Goal: Communication & Community: Share content

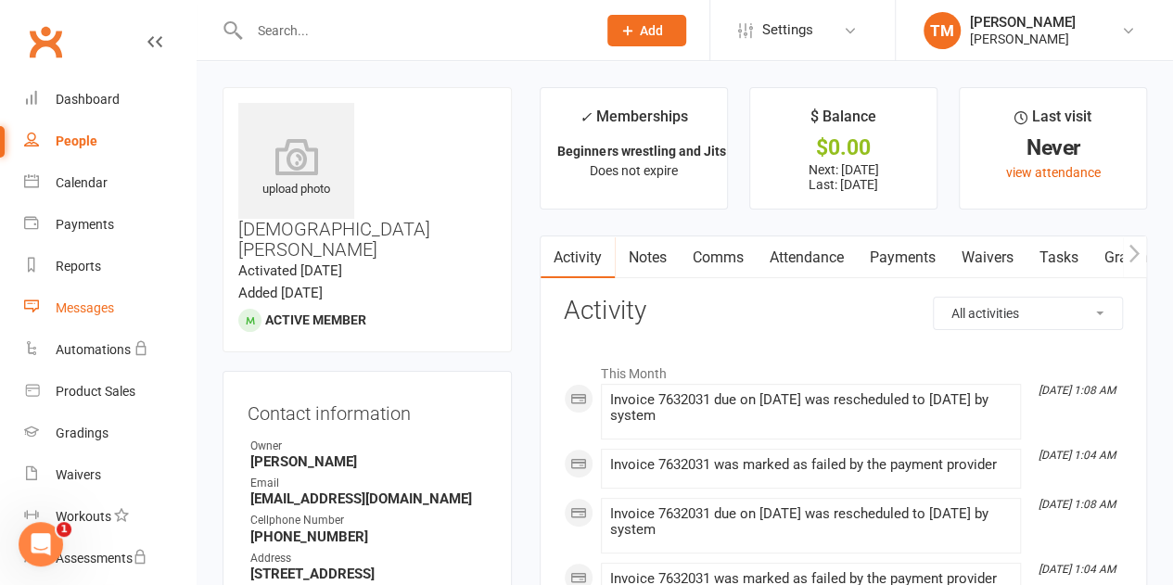
click at [122, 313] on link "Messages" at bounding box center [110, 309] width 172 height 42
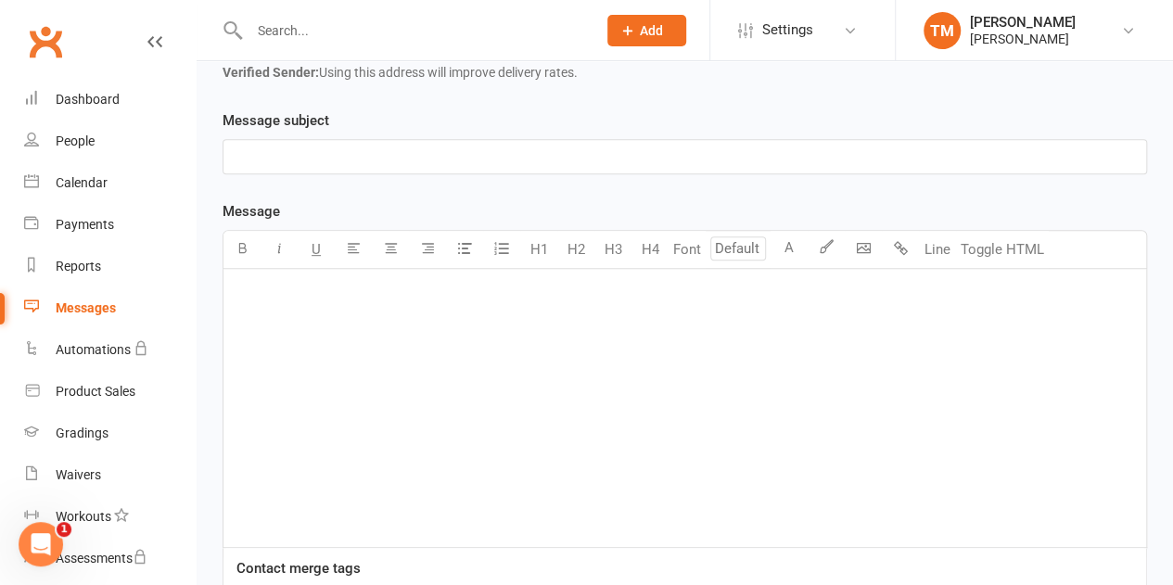
scroll to position [364, 0]
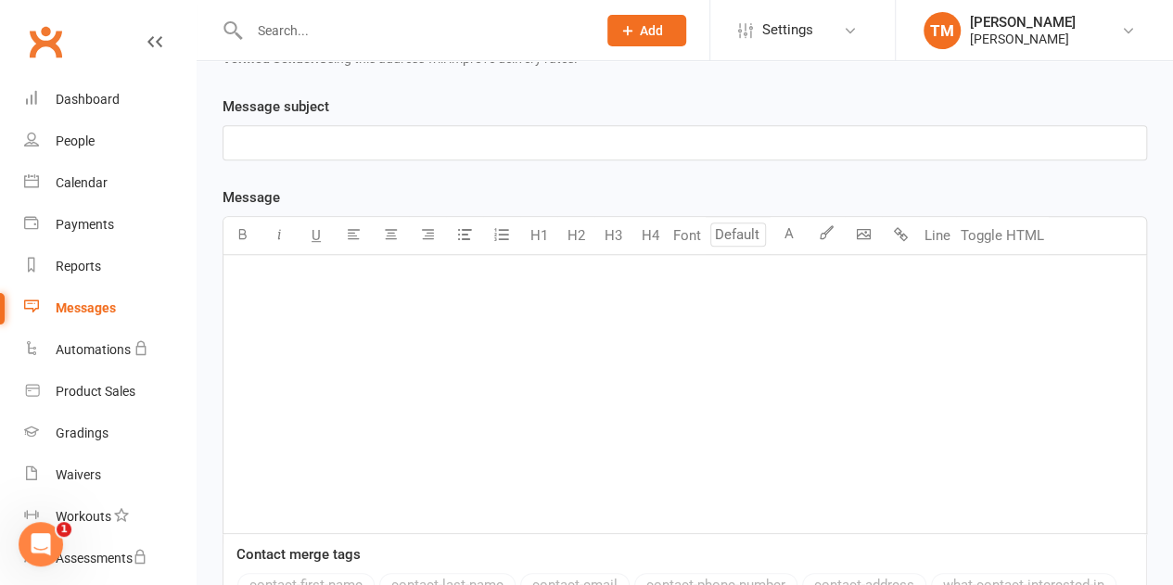
click at [419, 297] on div "﻿" at bounding box center [685, 394] width 923 height 278
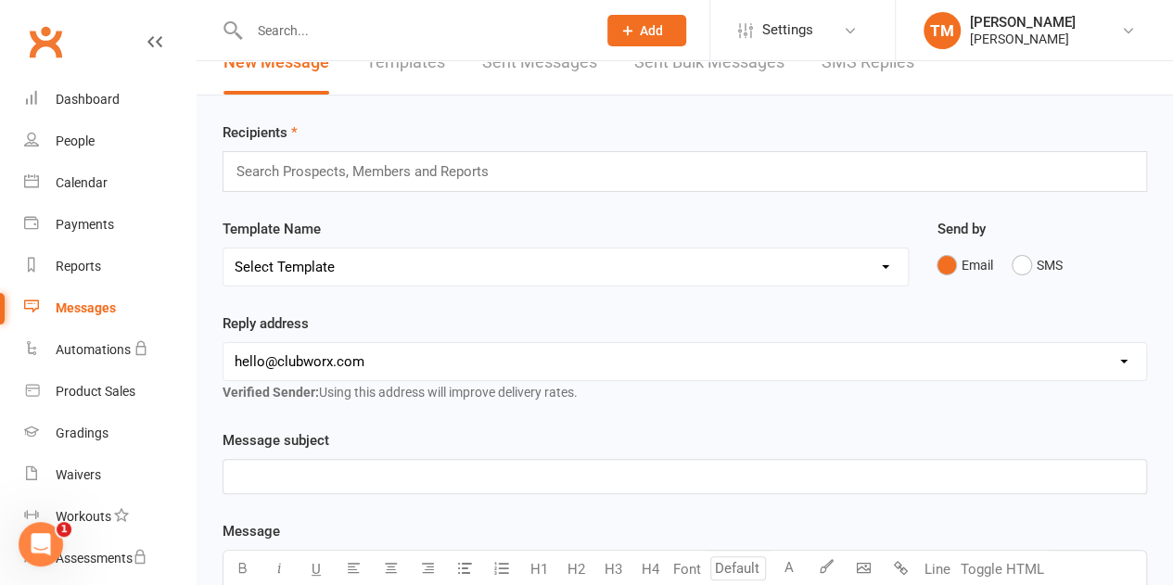
scroll to position [0, 0]
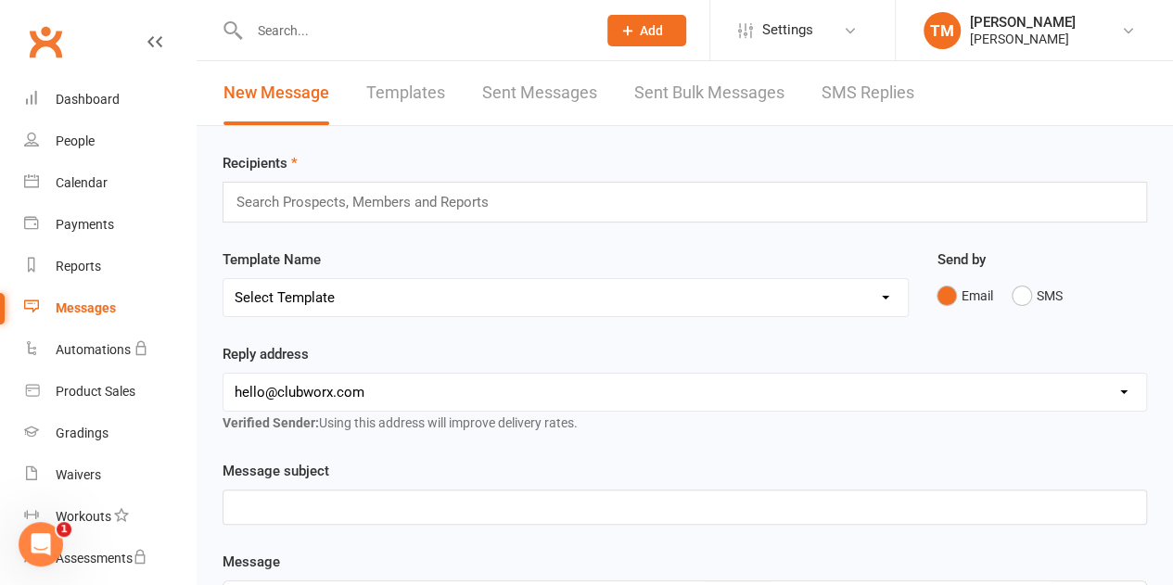
click at [384, 502] on p "﻿" at bounding box center [685, 507] width 901 height 22
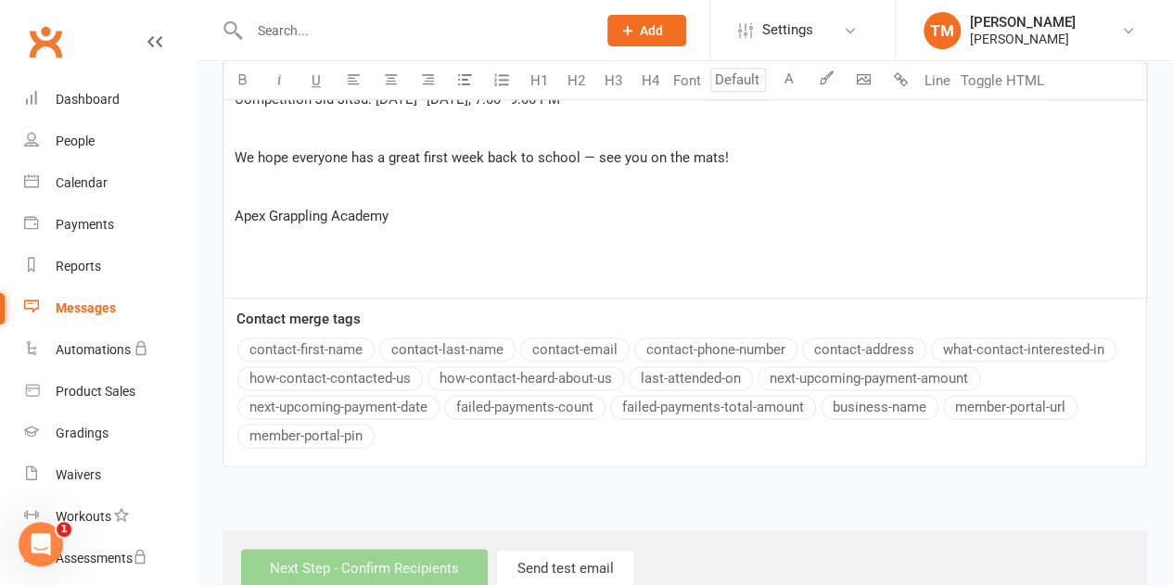
scroll to position [1053, 0]
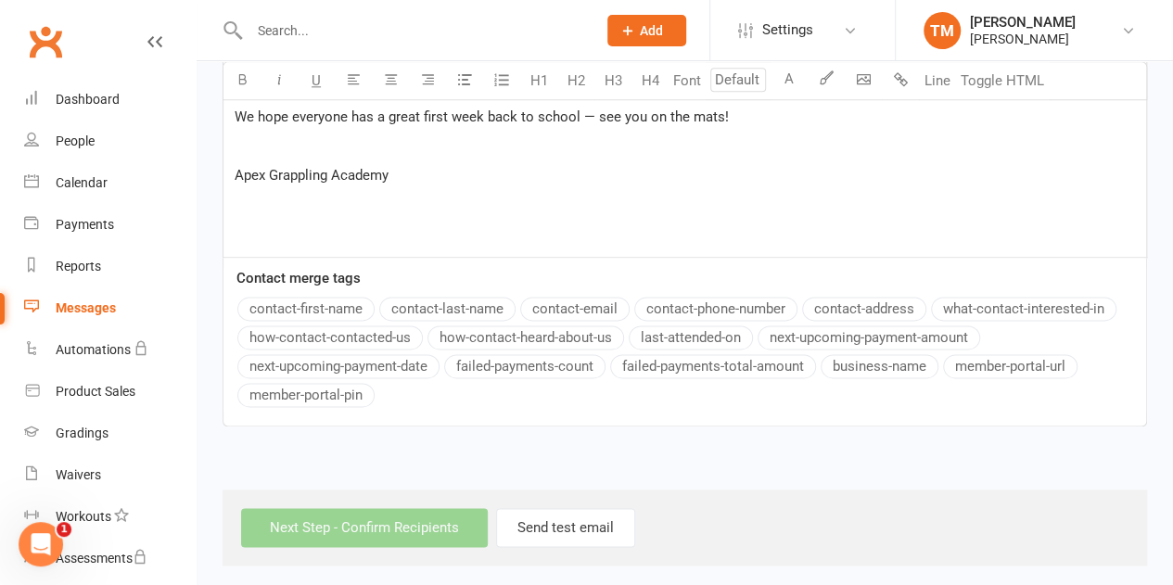
click at [546, 198] on p "﻿" at bounding box center [685, 204] width 901 height 22
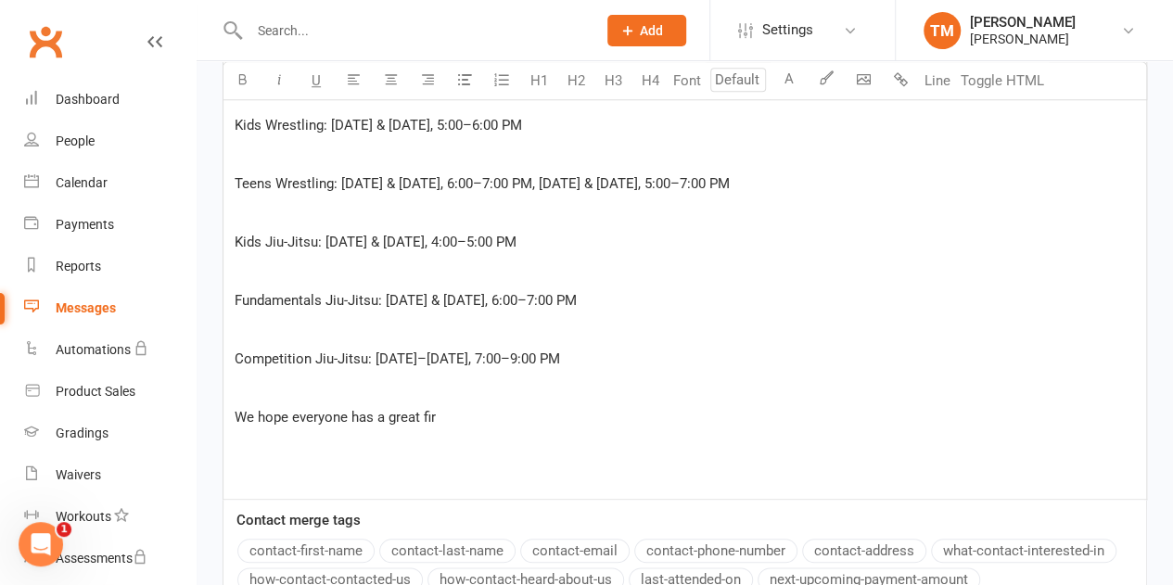
scroll to position [748, 0]
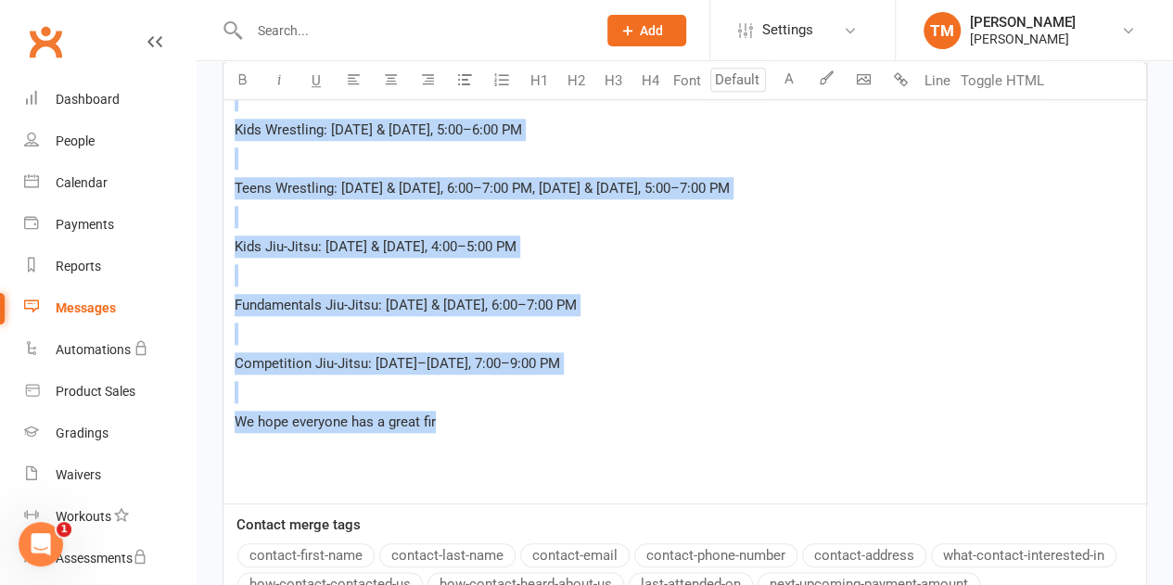
drag, startPoint x: 469, startPoint y: 424, endPoint x: 448, endPoint y: 86, distance: 338.3
click at [448, 86] on div "U H1 H2 H3 H4 Font A Line Toggle HTML Hi Everyone, ﻿ Just a reminder — there is…" at bounding box center [685, 168] width 925 height 671
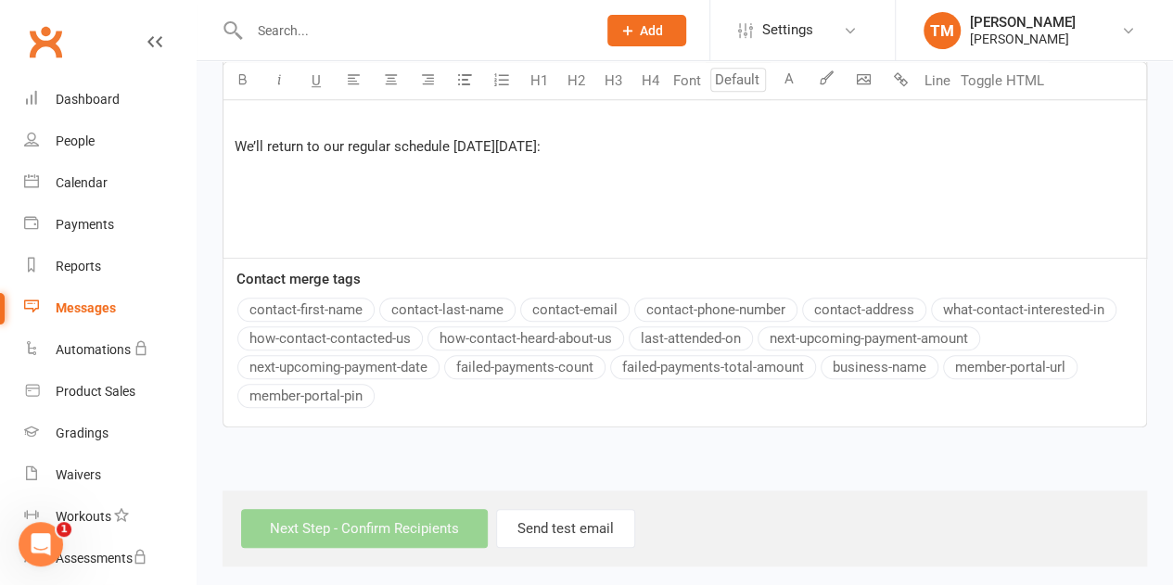
click at [621, 157] on div "Hi Everyone, ﻿ Just a reminder — there is no regular practice this week at Apex…" at bounding box center [685, 102] width 923 height 311
drag, startPoint x: 616, startPoint y: 151, endPoint x: 240, endPoint y: 47, distance: 389.7
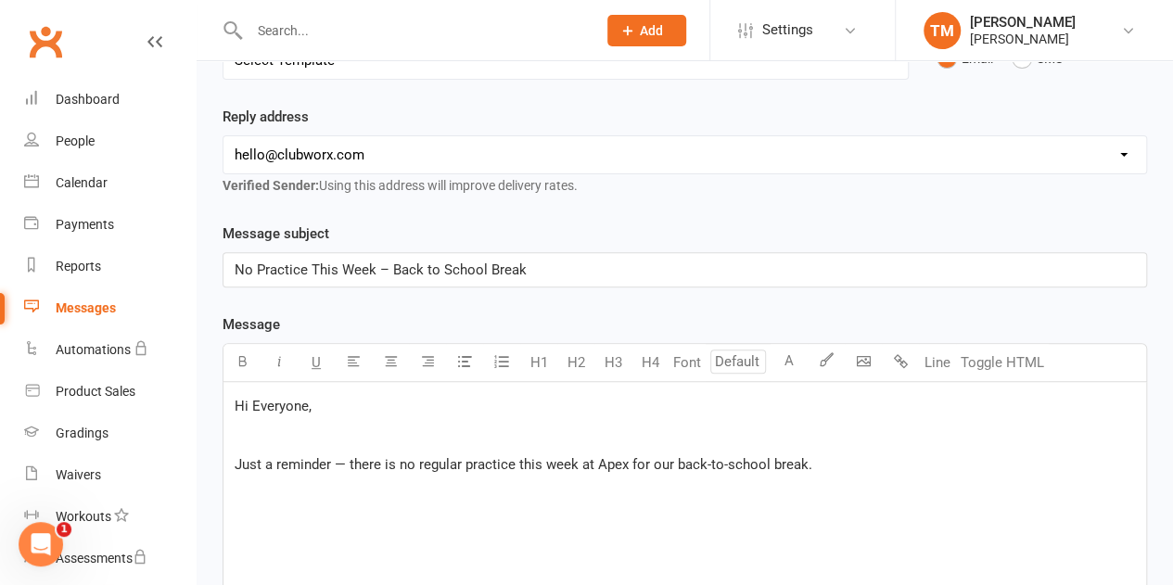
scroll to position [236, 0]
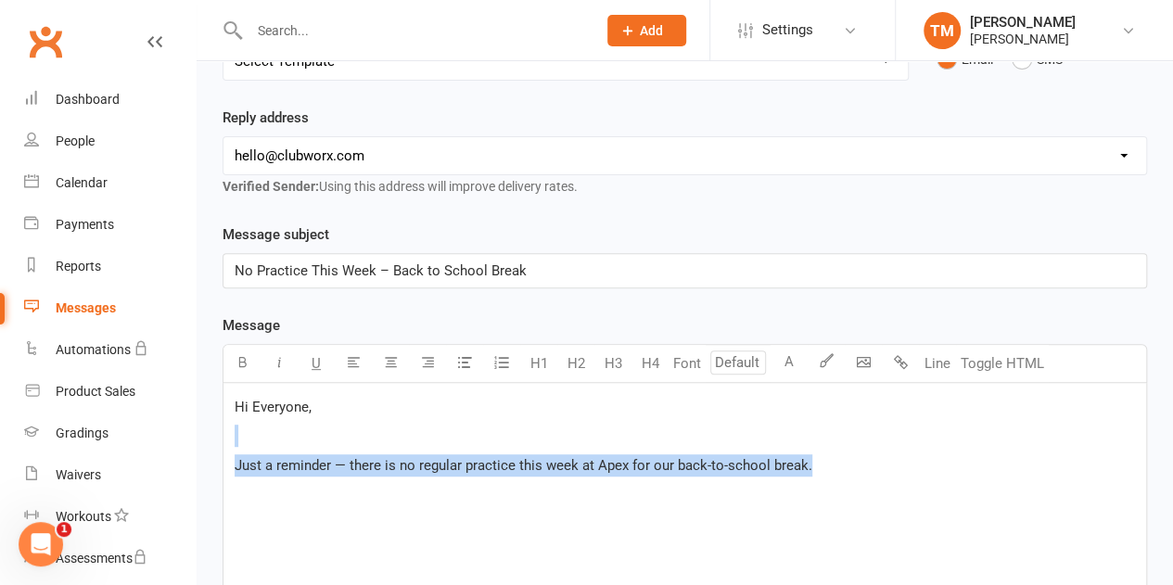
drag, startPoint x: 813, startPoint y: 464, endPoint x: 250, endPoint y: 418, distance: 564.8
click at [250, 418] on div "Hi Everyone, ﻿ Just a reminder — there is no regular practice this week at Apex…" at bounding box center [685, 522] width 923 height 278
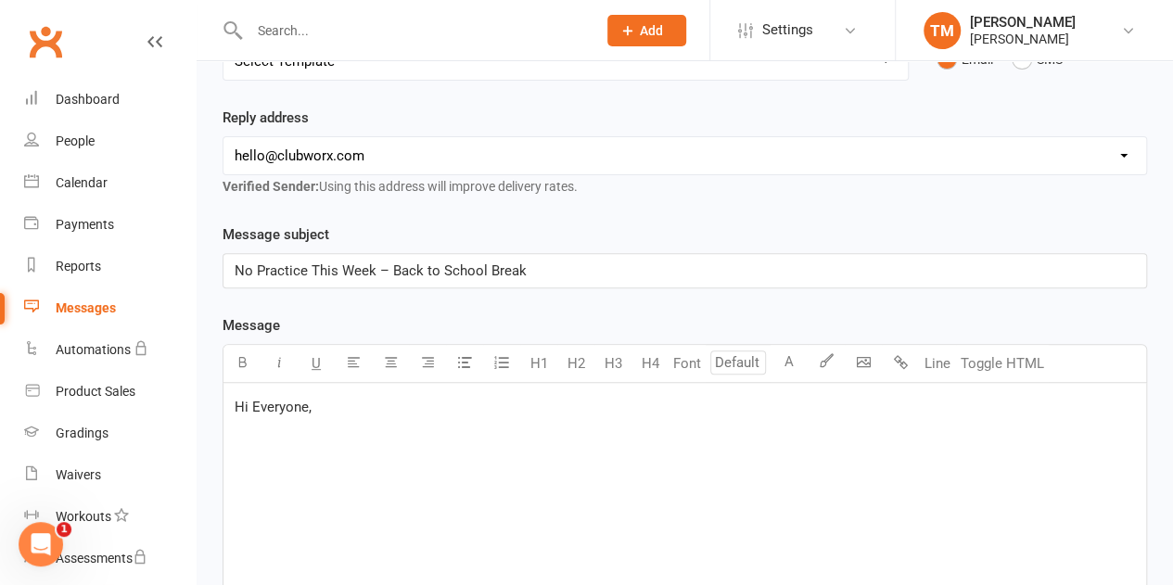
click at [255, 440] on p "﻿" at bounding box center [685, 436] width 901 height 22
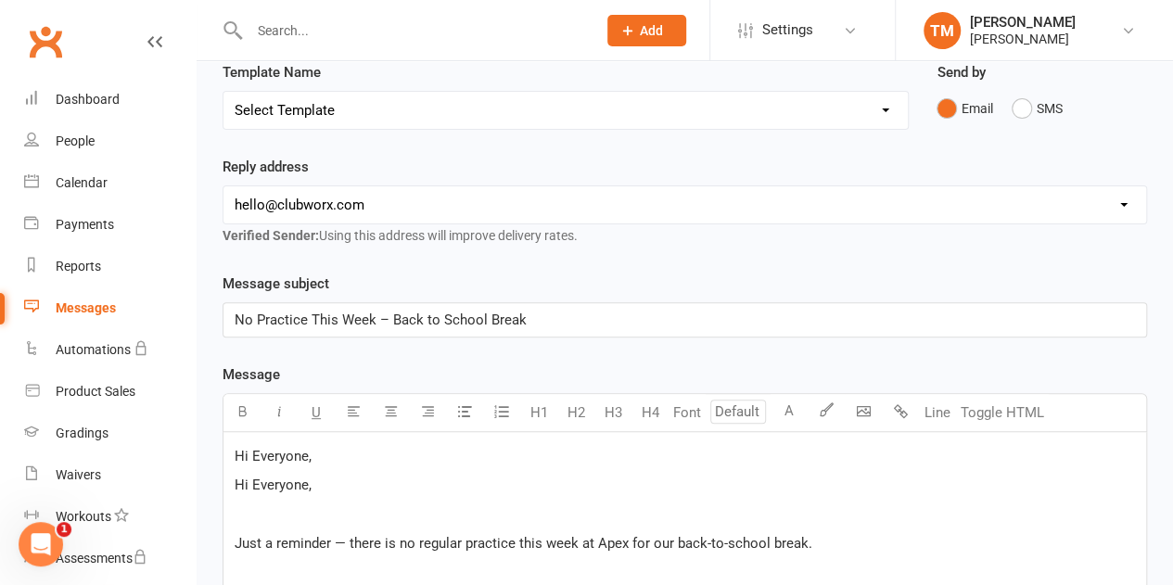
scroll to position [0, 0]
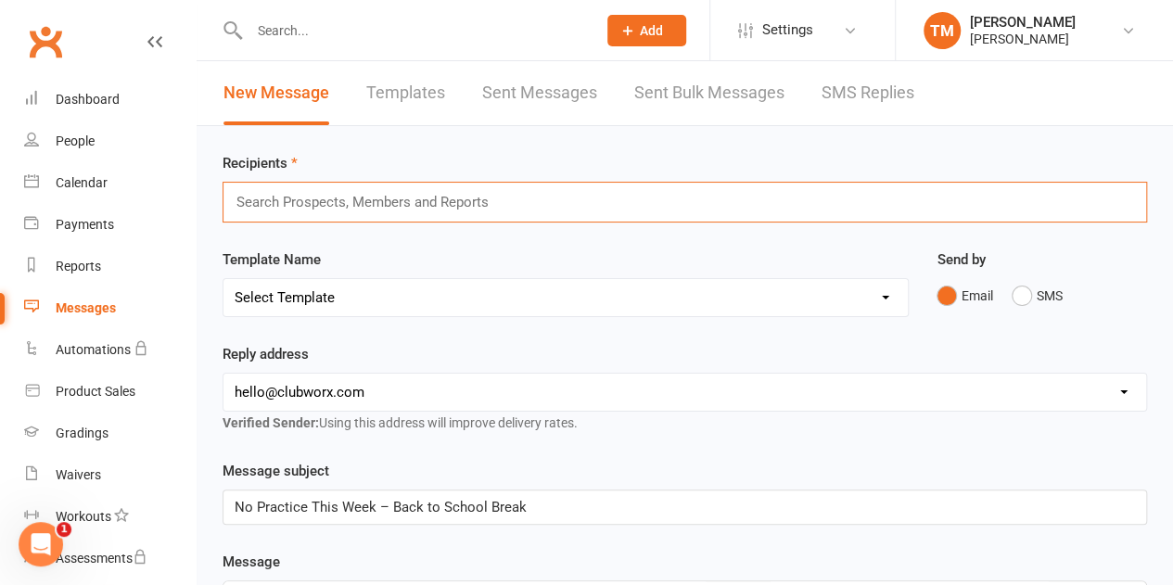
click at [362, 209] on input "text" at bounding box center [371, 202] width 272 height 24
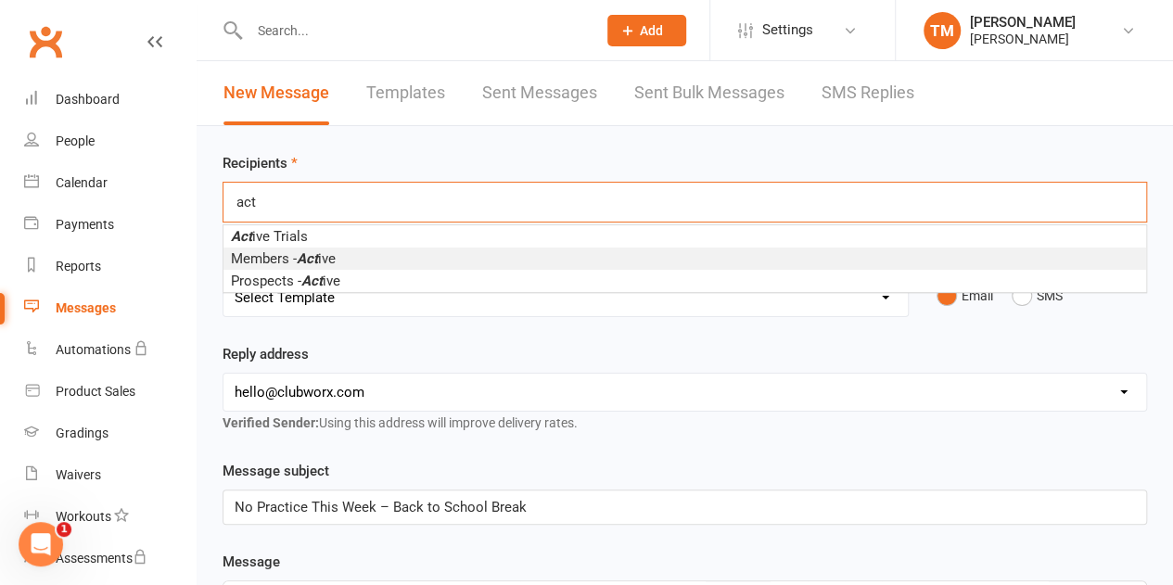
type input "act"
click at [343, 255] on li "Members - Act ive" at bounding box center [685, 259] width 923 height 22
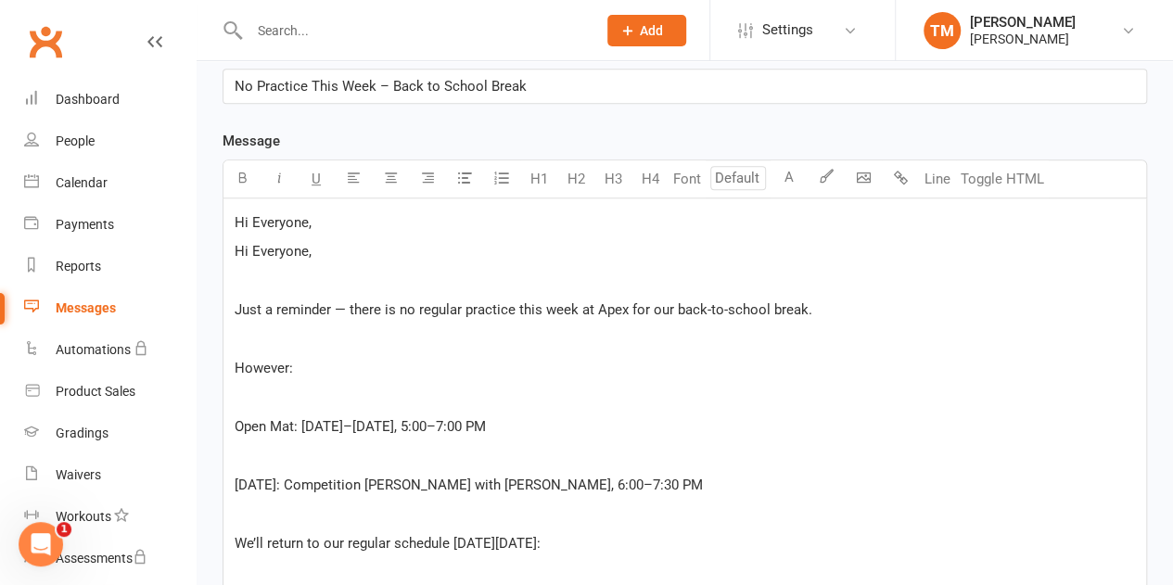
scroll to position [371, 0]
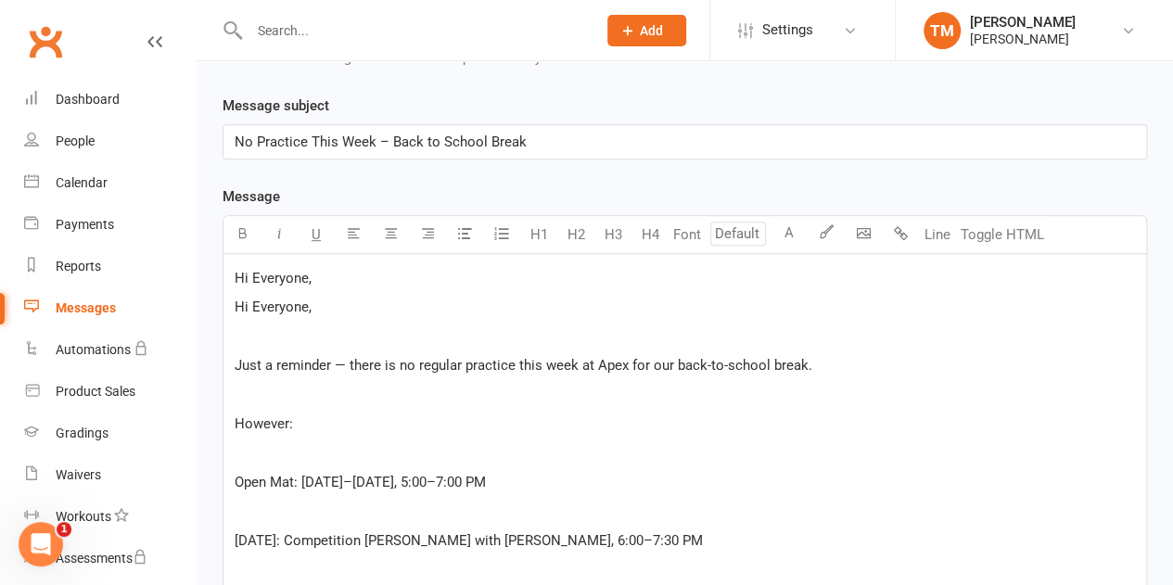
click at [319, 270] on p "Hi Everyone," at bounding box center [685, 278] width 901 height 22
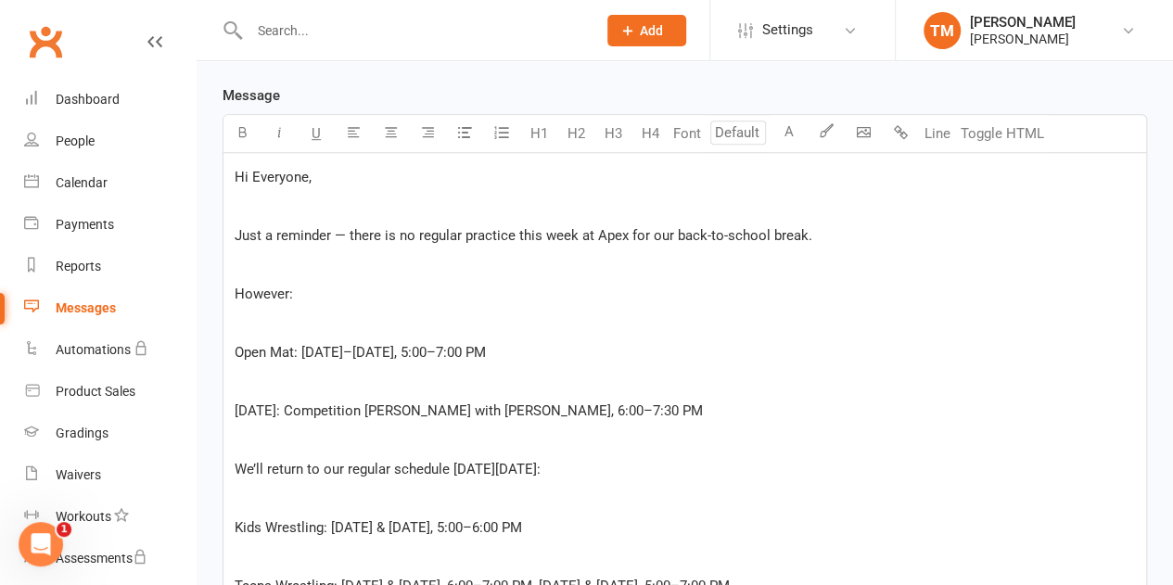
scroll to position [506, 0]
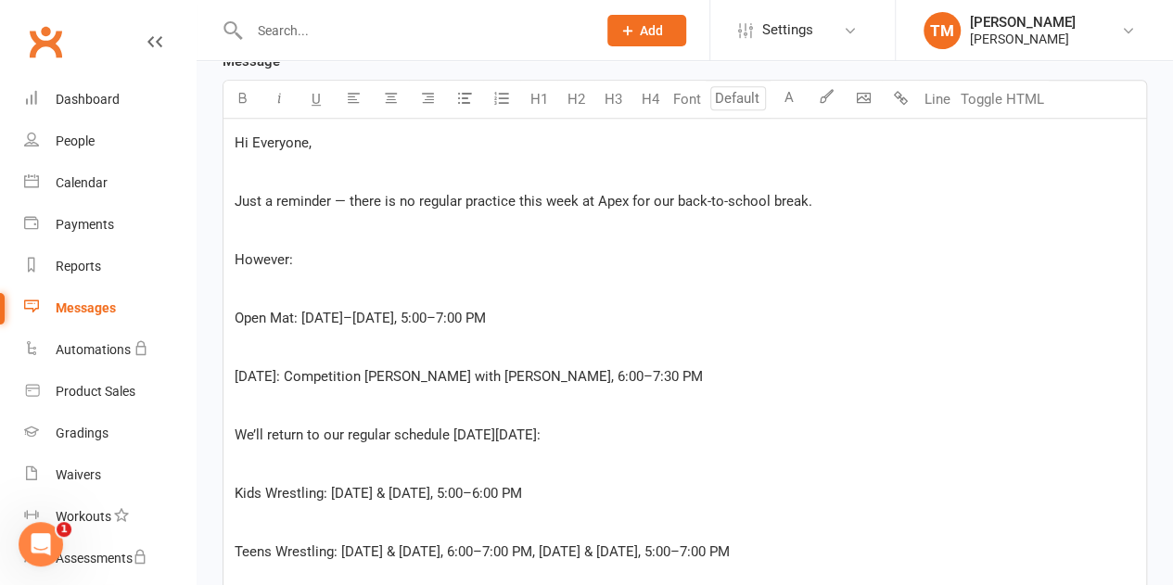
click at [234, 310] on div "Hi Everyone, ﻿ Just a reminder — there is no regular practice this week at Apex…" at bounding box center [685, 551] width 923 height 865
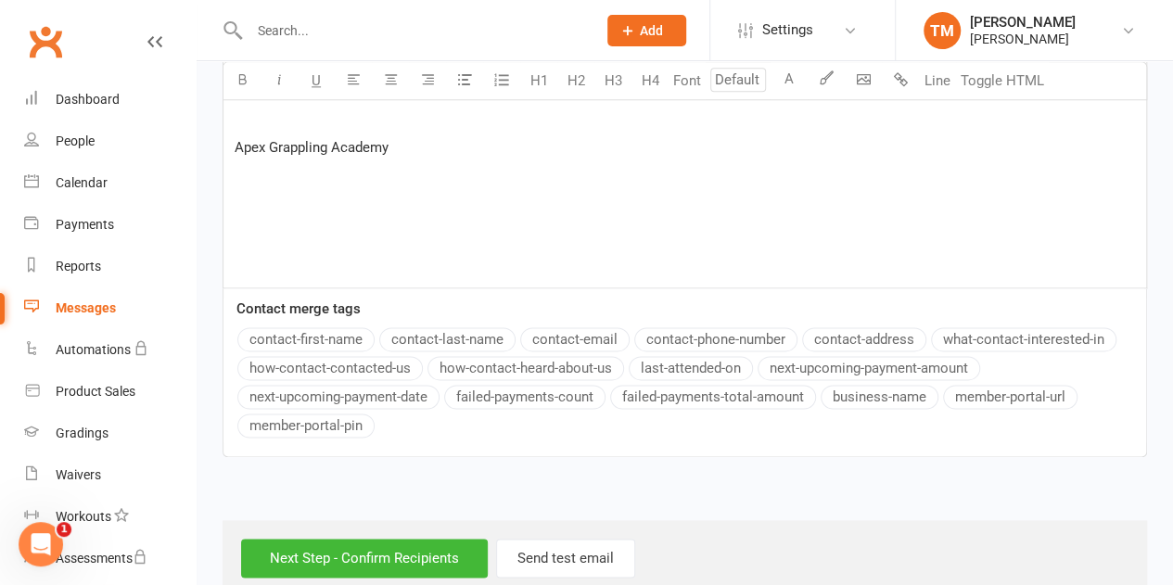
scroll to position [1175, 0]
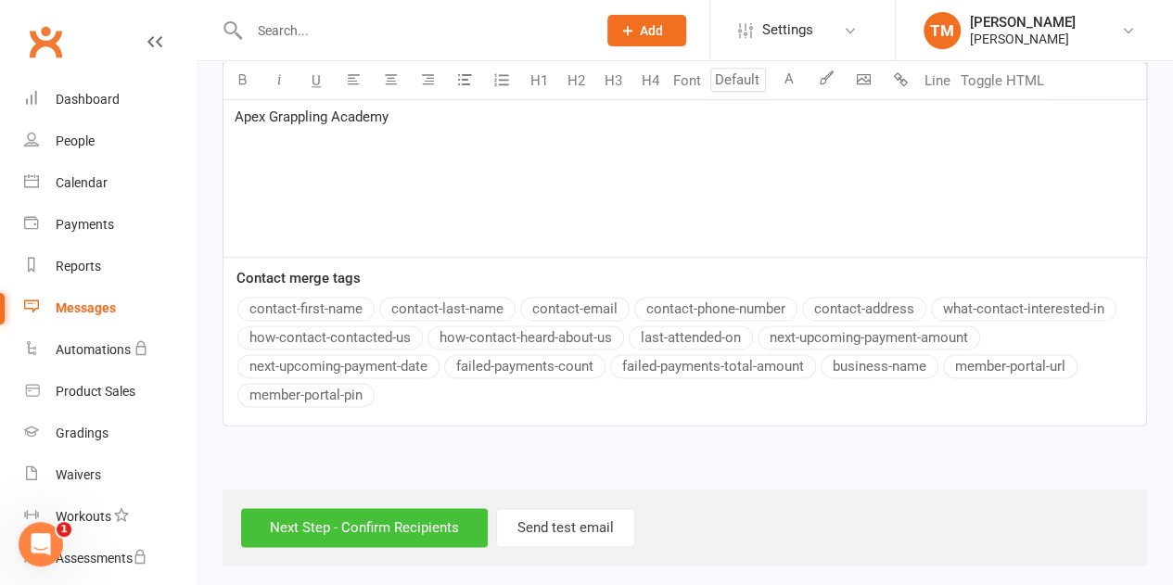
click at [390, 514] on input "Next Step - Confirm Recipients" at bounding box center [364, 527] width 247 height 39
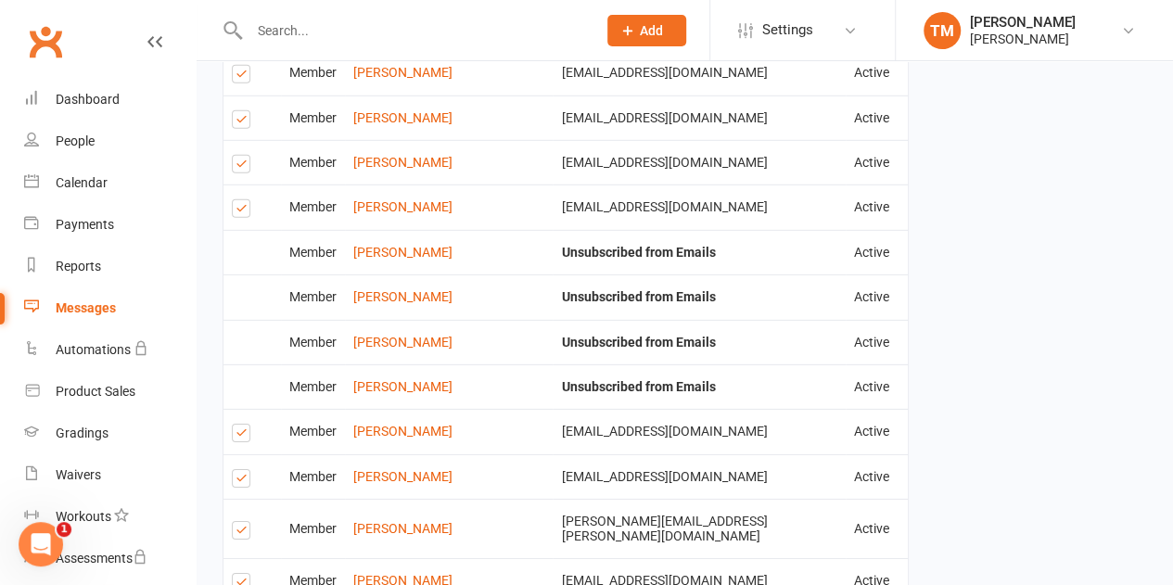
scroll to position [3221, 0]
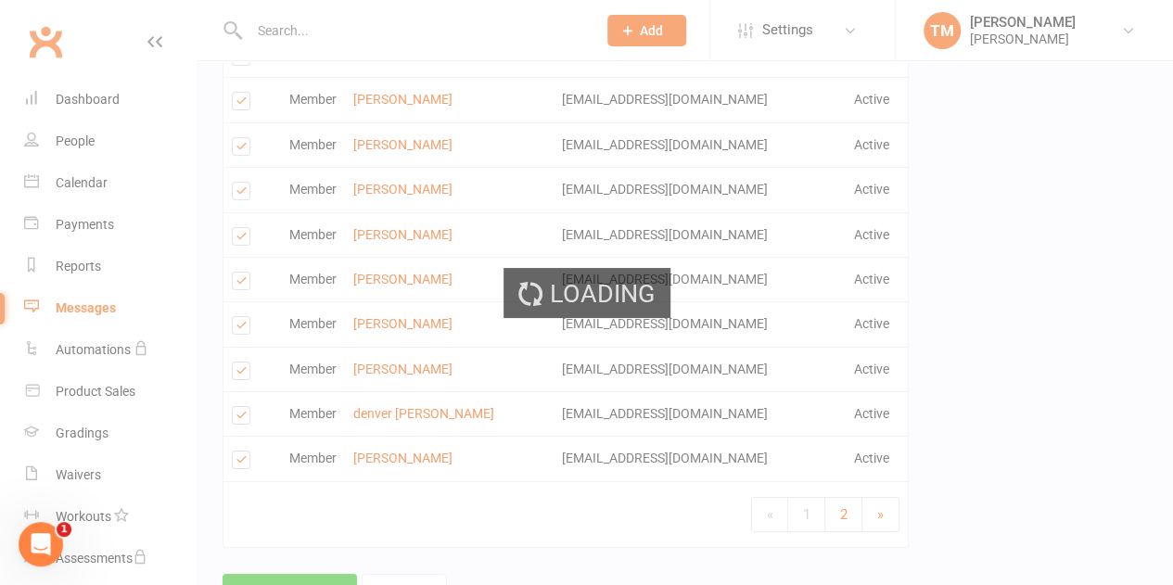
scroll to position [3213, 0]
